Goal: Communication & Community: Participate in discussion

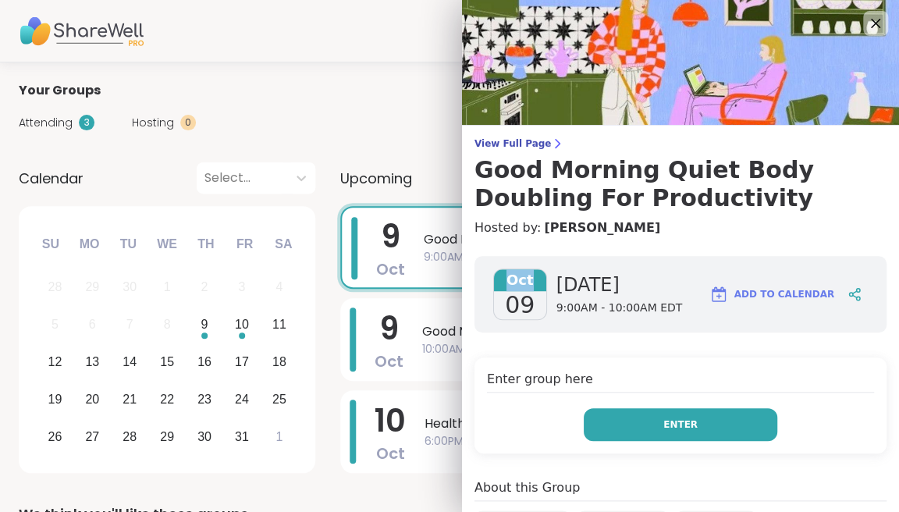
click at [639, 426] on button "Enter" at bounding box center [680, 424] width 193 height 33
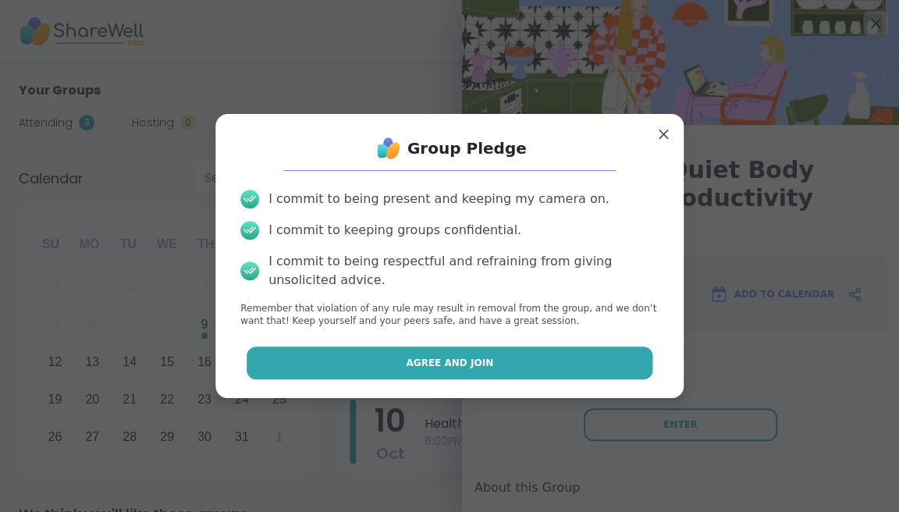
click at [514, 357] on button "Agree and Join" at bounding box center [450, 362] width 406 height 33
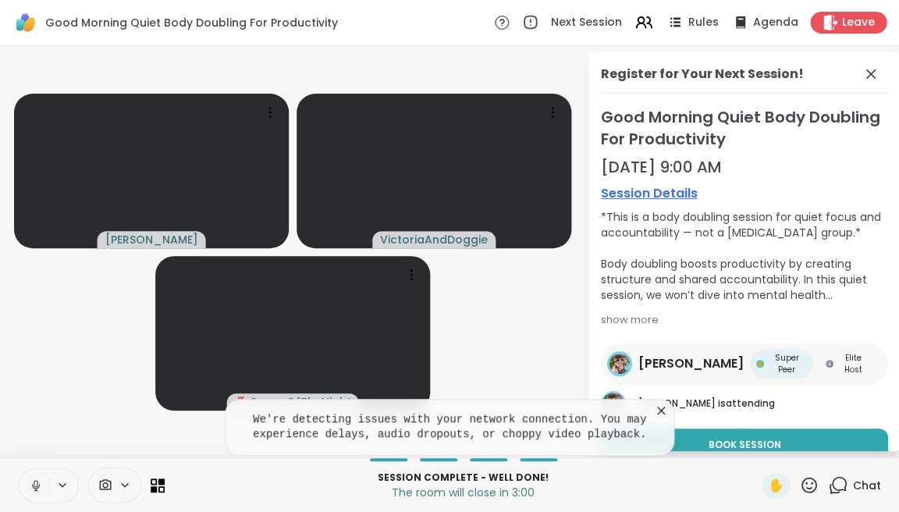
click at [659, 409] on icon at bounding box center [661, 411] width 16 height 16
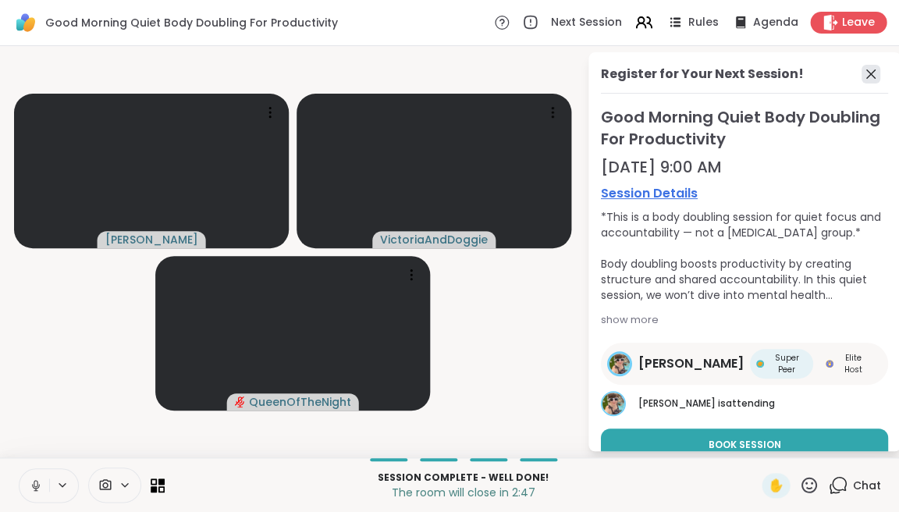
click at [870, 69] on icon at bounding box center [870, 74] width 19 height 19
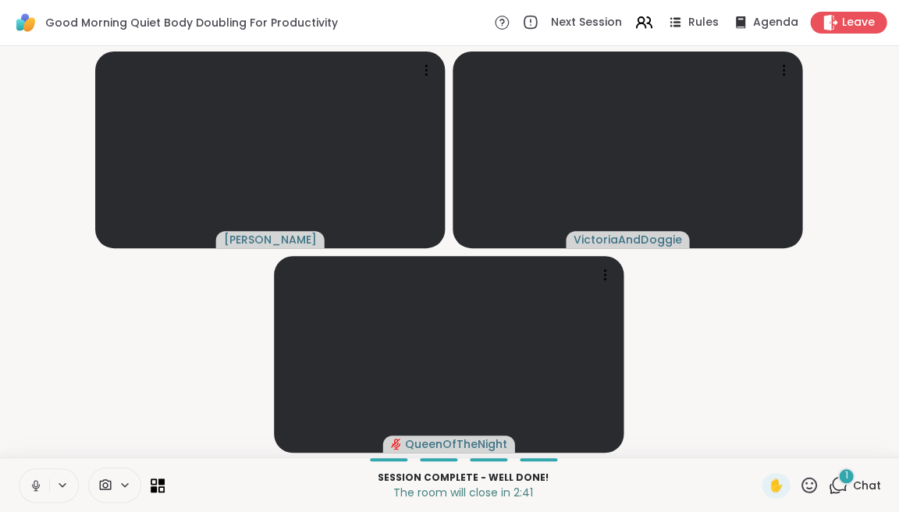
click at [39, 479] on icon at bounding box center [36, 485] width 14 height 14
click at [837, 481] on icon at bounding box center [838, 485] width 20 height 20
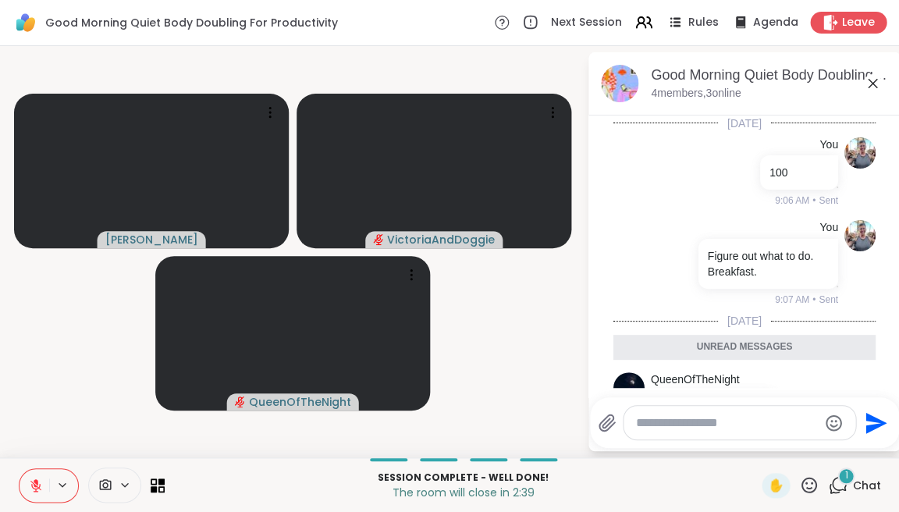
scroll to position [57, 0]
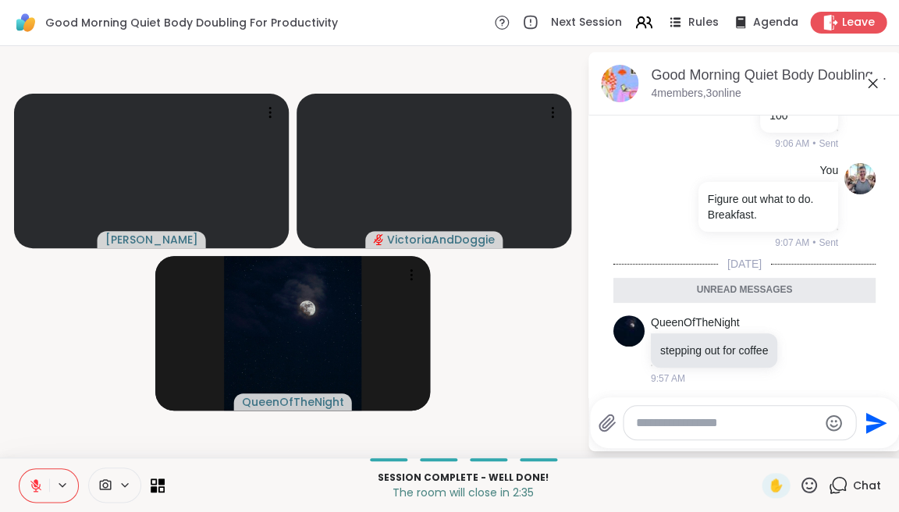
click at [714, 425] on textarea "Type your message" at bounding box center [727, 423] width 182 height 16
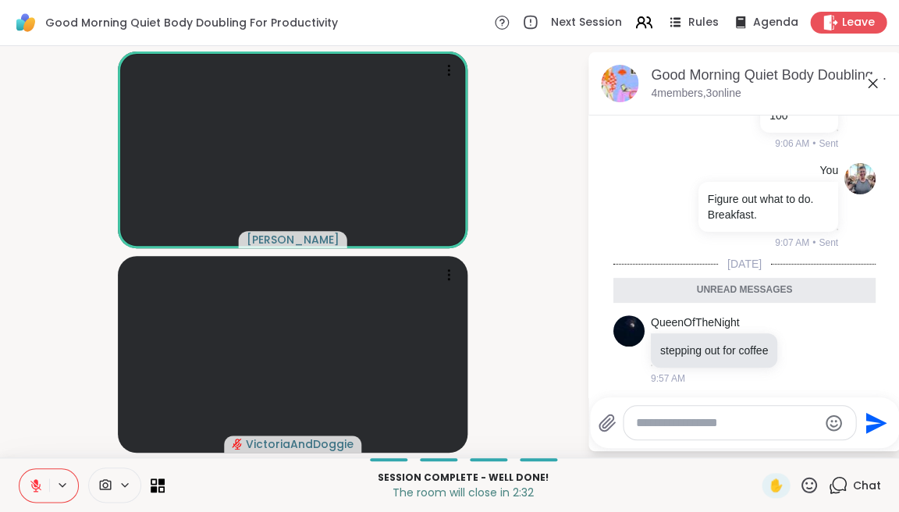
click at [34, 480] on icon at bounding box center [36, 481] width 5 height 6
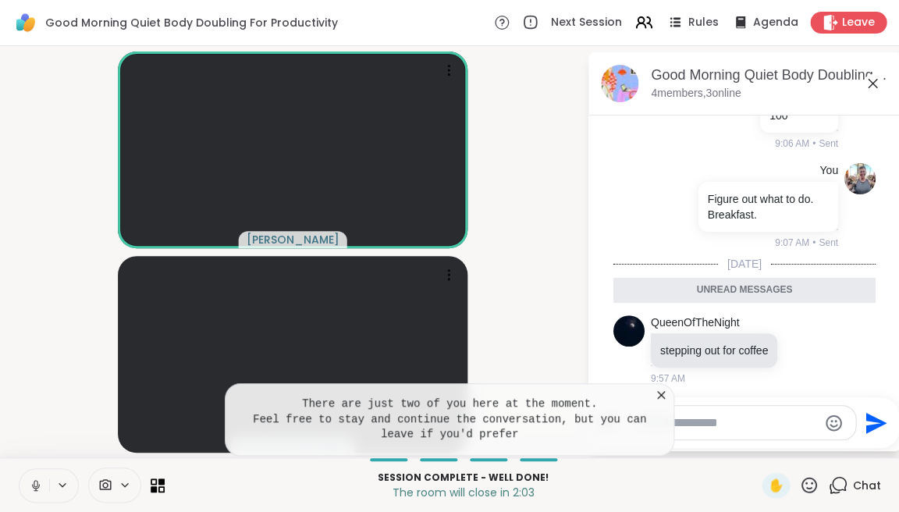
click at [659, 394] on icon at bounding box center [661, 395] width 16 height 16
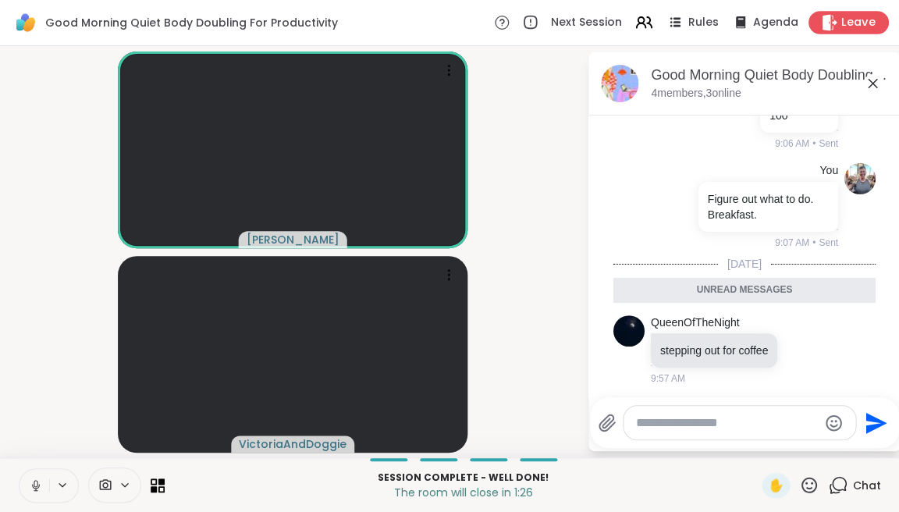
click at [847, 27] on span "Leave" at bounding box center [858, 23] width 34 height 16
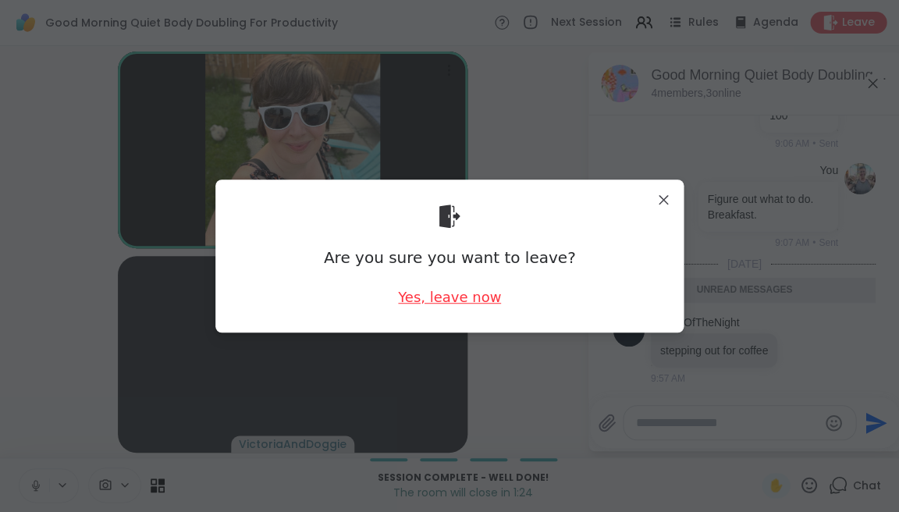
click at [442, 294] on div "Yes, leave now" at bounding box center [449, 297] width 103 height 20
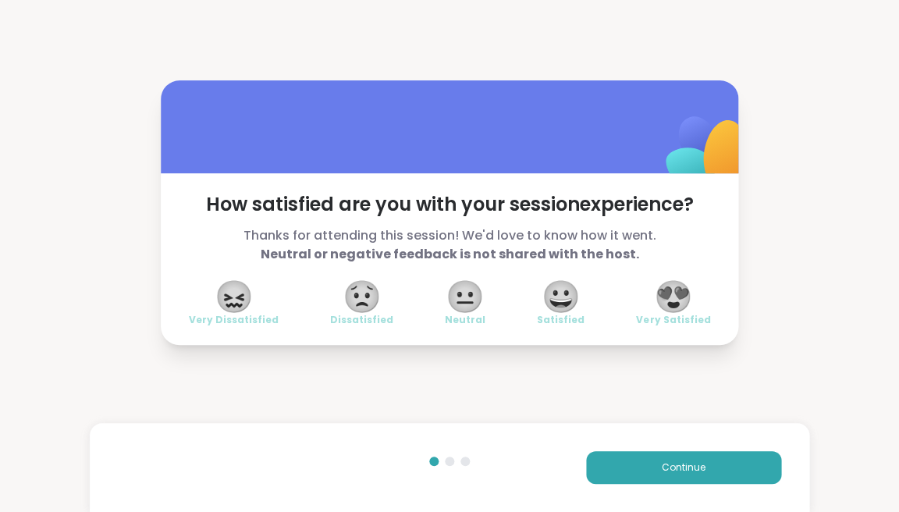
click at [681, 296] on span "😍" at bounding box center [673, 296] width 39 height 28
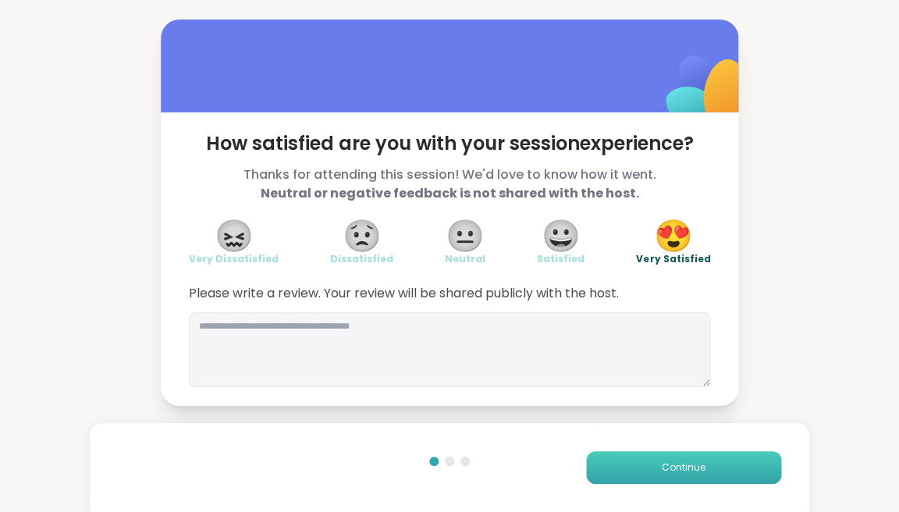
click at [623, 464] on button "Continue" at bounding box center [683, 467] width 195 height 33
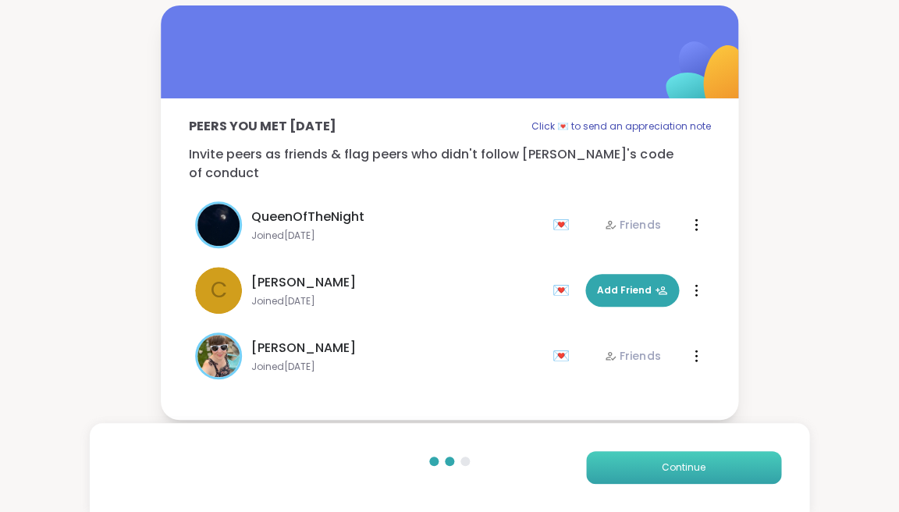
click at [610, 463] on button "Continue" at bounding box center [683, 467] width 195 height 33
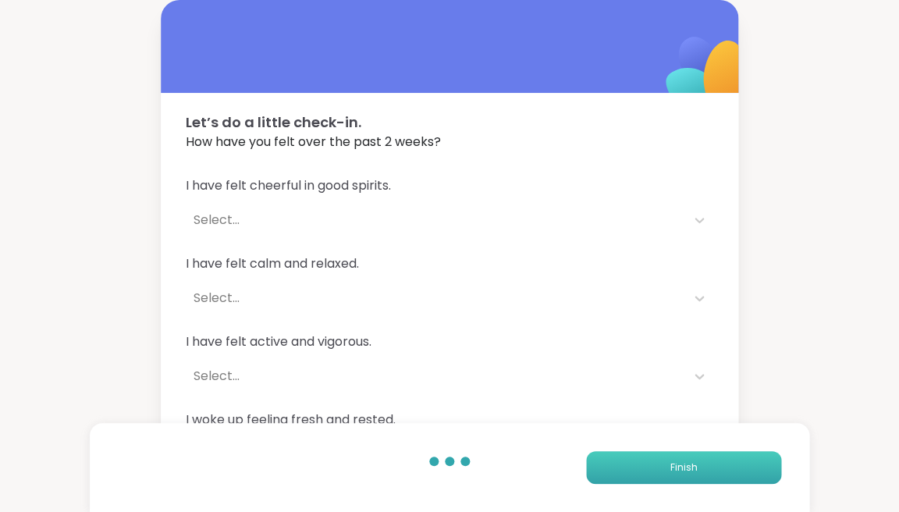
click at [629, 469] on button "Finish" at bounding box center [683, 467] width 195 height 33
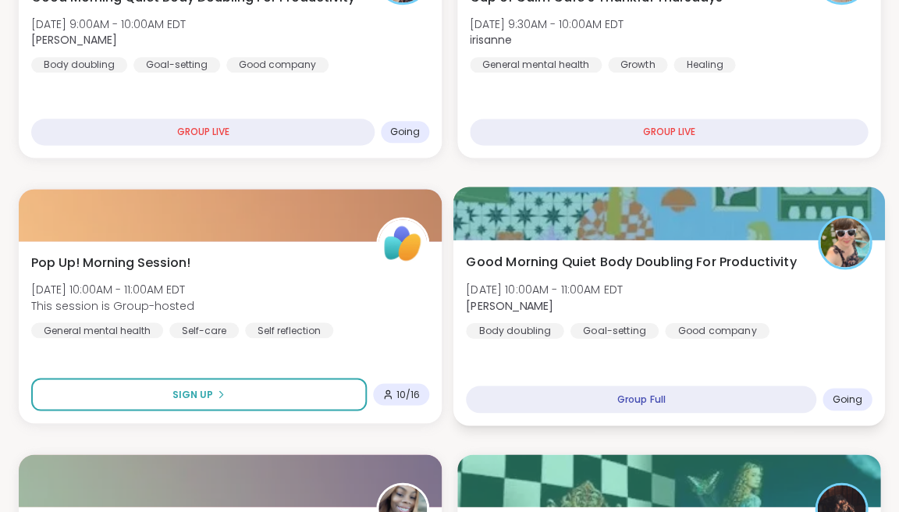
scroll to position [340, 0]
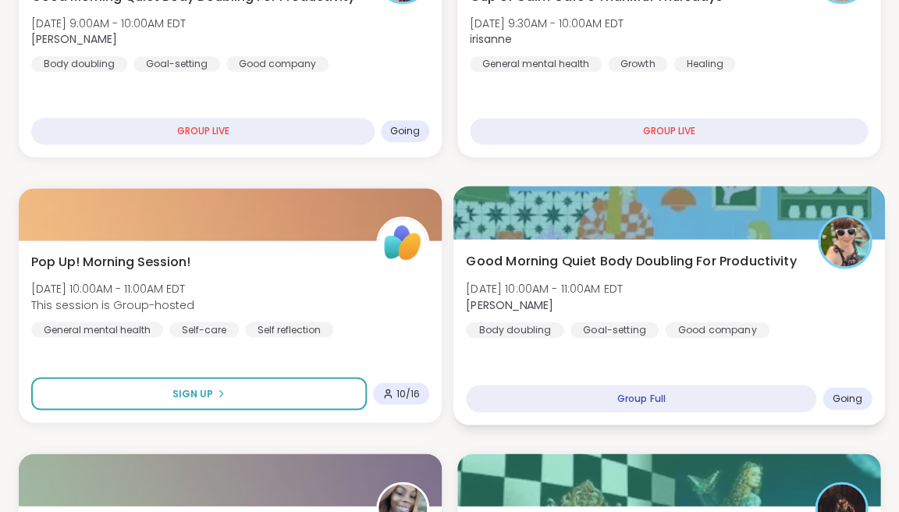
click at [553, 296] on b "[PERSON_NAME]" at bounding box center [509, 304] width 87 height 16
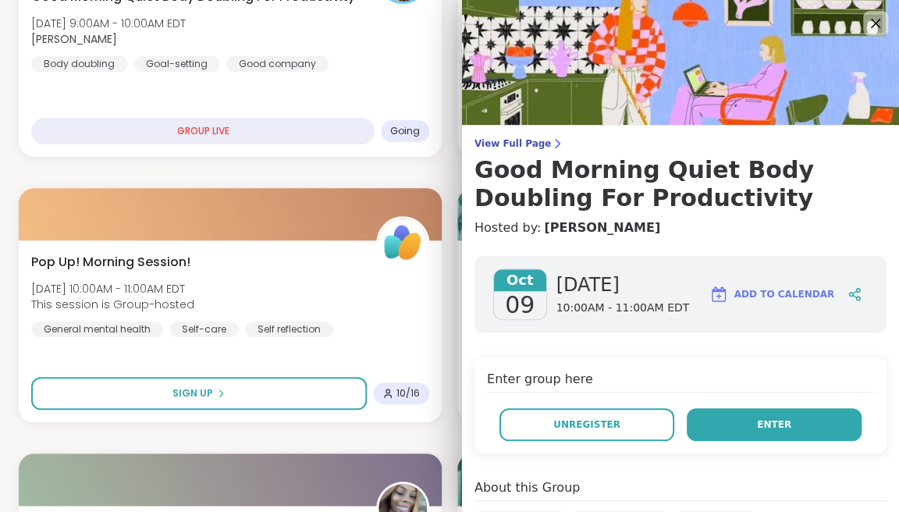
click at [723, 431] on button "Enter" at bounding box center [774, 424] width 175 height 33
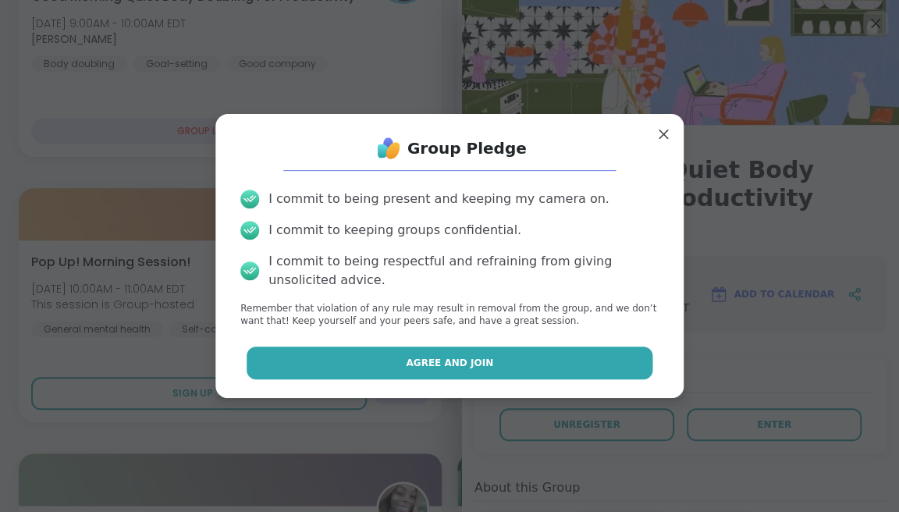
click at [443, 358] on span "Agree and Join" at bounding box center [449, 363] width 87 height 14
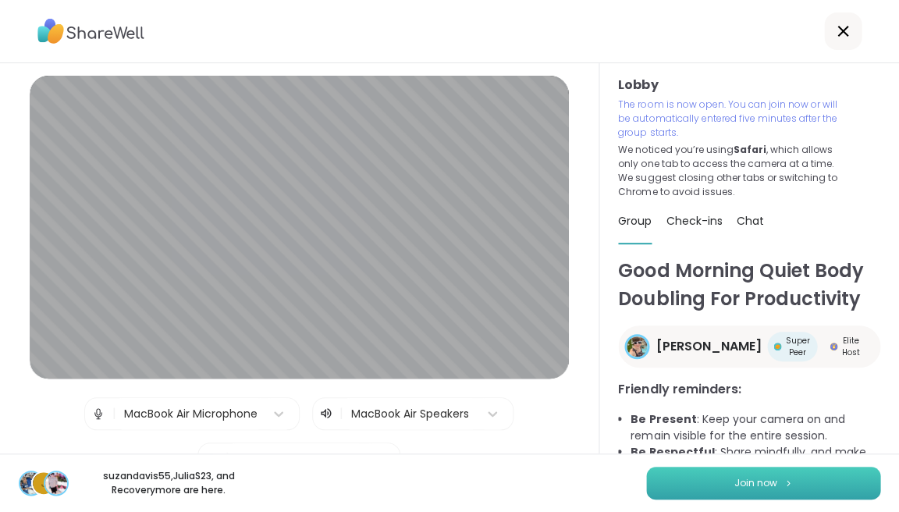
click at [749, 480] on span "Join now" at bounding box center [755, 483] width 43 height 14
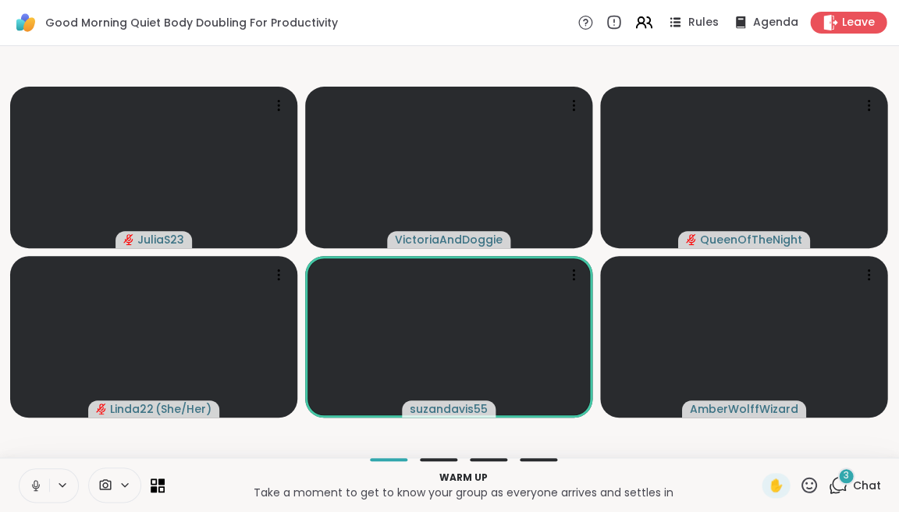
click at [35, 481] on icon at bounding box center [36, 485] width 14 height 14
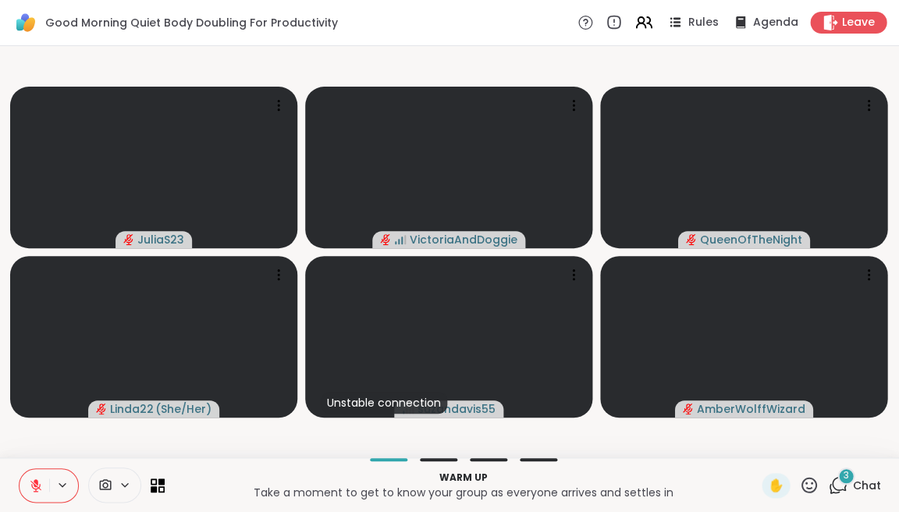
click at [838, 488] on icon at bounding box center [838, 485] width 20 height 20
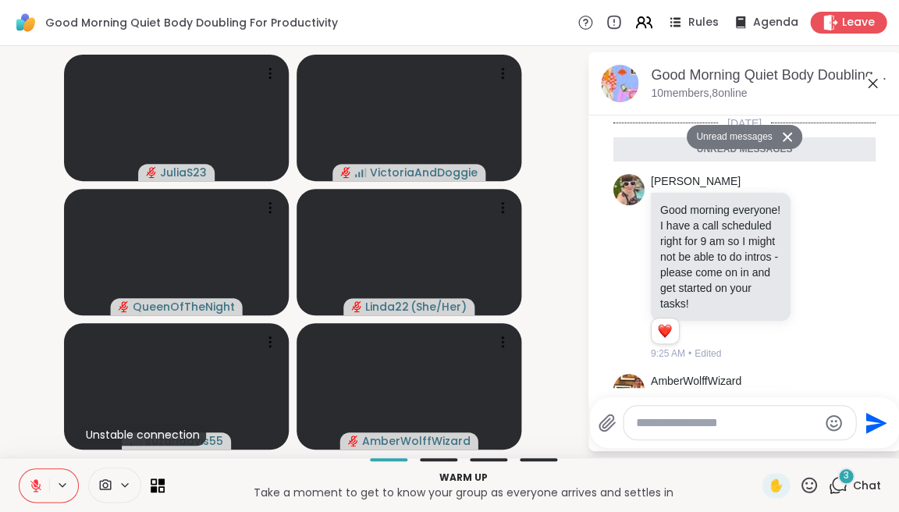
scroll to position [457, 0]
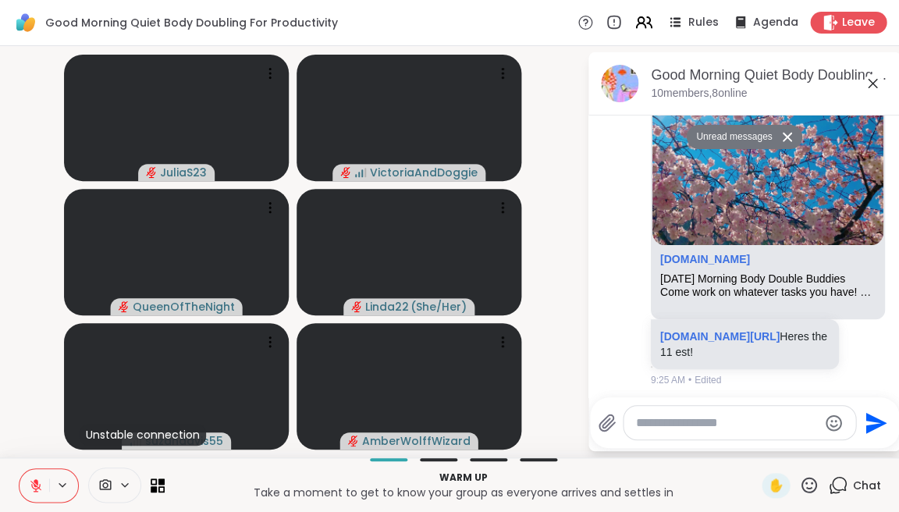
click at [673, 431] on div at bounding box center [739, 423] width 232 height 34
click at [676, 424] on textarea "Type your message" at bounding box center [727, 423] width 182 height 16
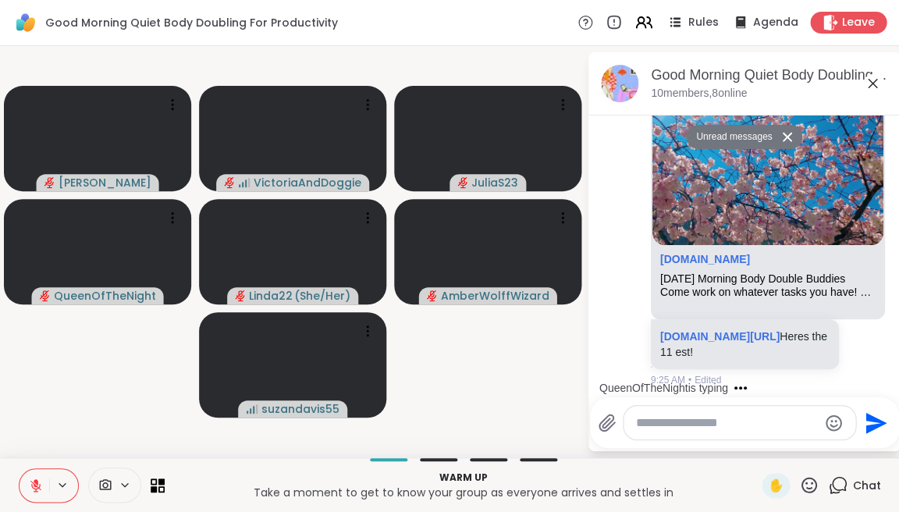
type textarea "*"
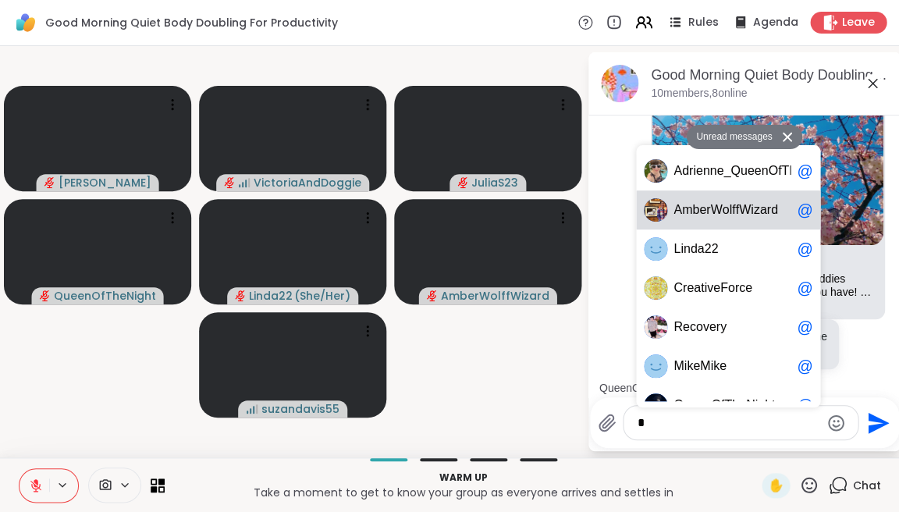
click at [685, 203] on span "m" at bounding box center [687, 210] width 10 height 16
type textarea "**********"
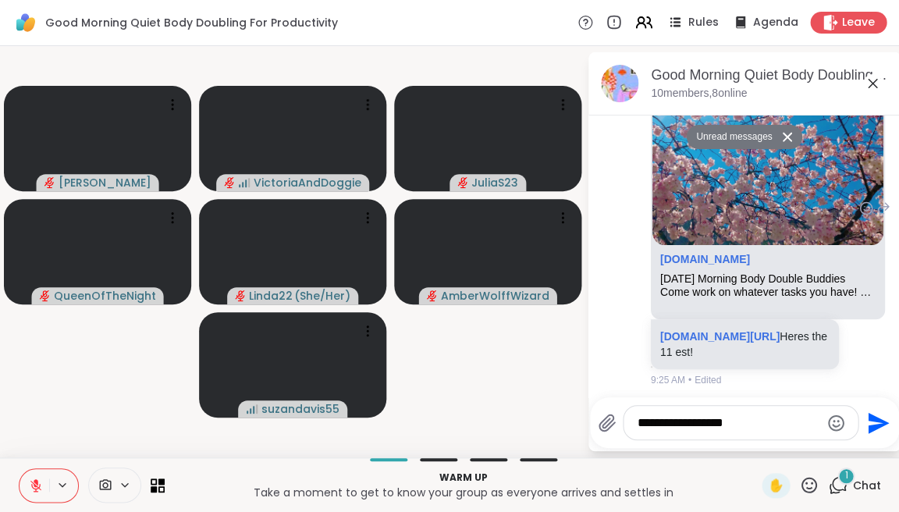
scroll to position [535, 0]
